Goal: Information Seeking & Learning: Understand process/instructions

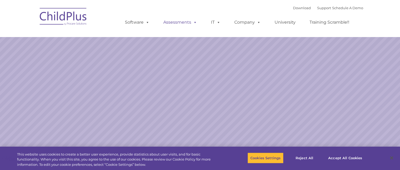
select select "MEDIUM"
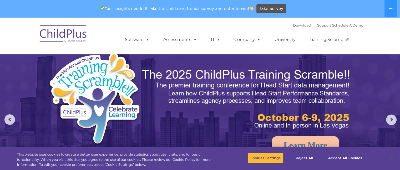
click at [293, 24] on link "Download" at bounding box center [302, 25] width 18 height 4
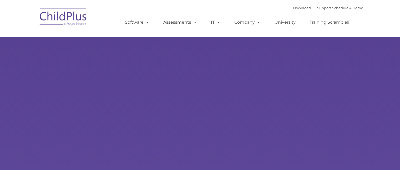
type input ""
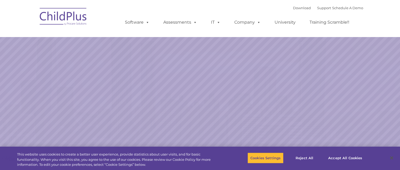
select select "MEDIUM"
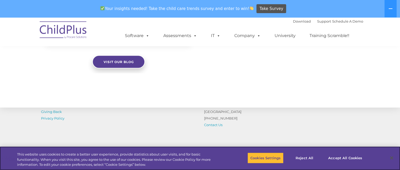
scroll to position [627, 0]
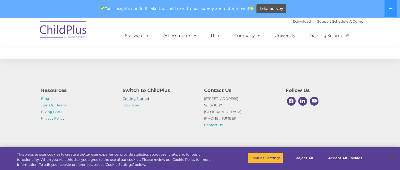
click at [141, 98] on link "Getting Started" at bounding box center [136, 99] width 27 height 4
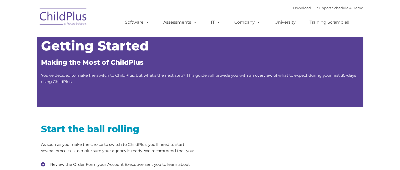
type input ""
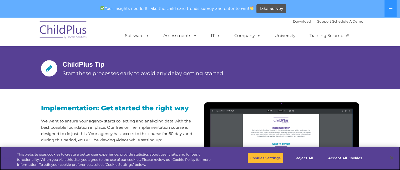
scroll to position [405, 0]
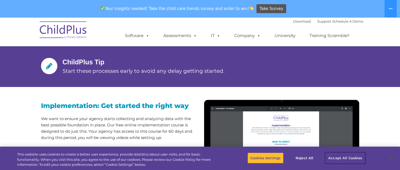
click at [331, 159] on button "Accept All Cookies" at bounding box center [345, 158] width 40 height 11
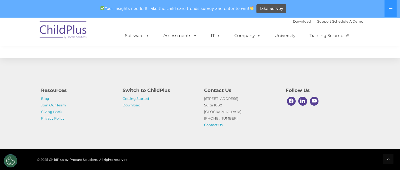
scroll to position [860, 0]
